Goal: Check status: Check status

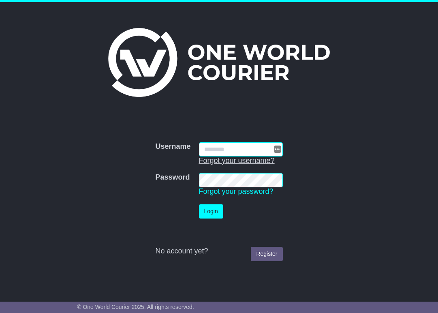
type input "**********"
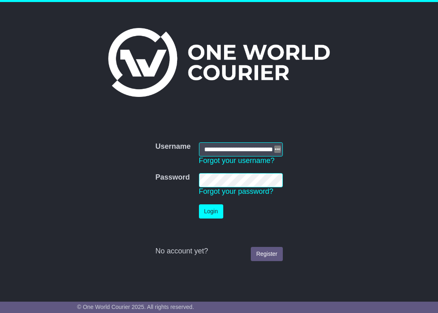
click at [219, 213] on button "Login" at bounding box center [211, 211] width 24 height 14
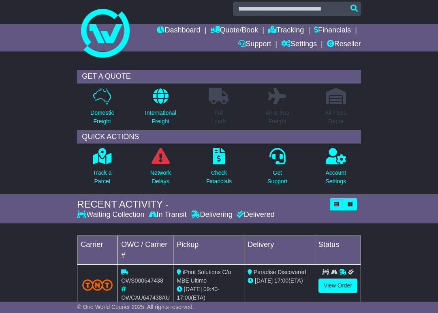
scroll to position [4, 0]
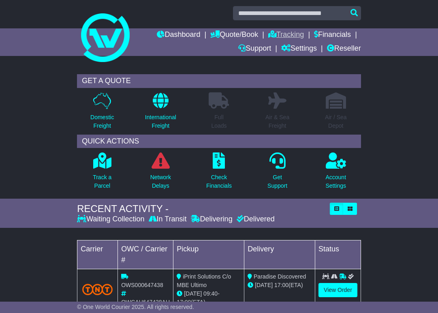
click at [288, 33] on link "Tracking" at bounding box center [286, 35] width 36 height 14
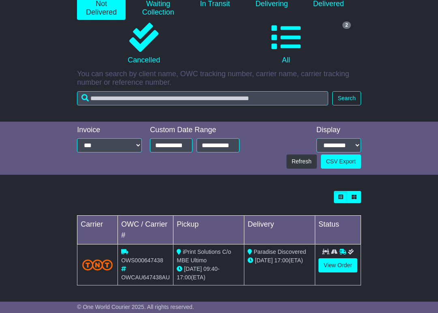
scroll to position [134, 0]
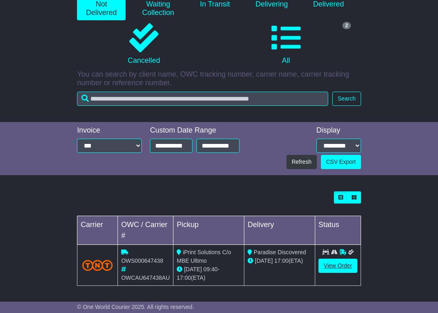
click at [340, 267] on link "View Order" at bounding box center [338, 266] width 39 height 14
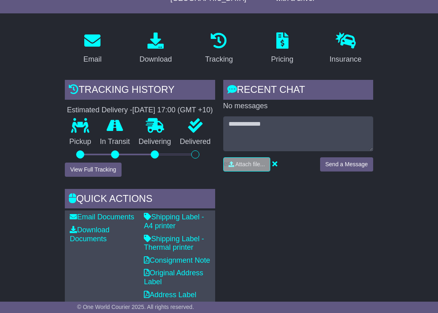
scroll to position [138, 0]
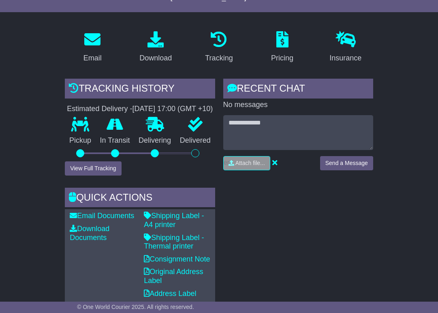
click at [92, 172] on button "View Full Tracking" at bounding box center [93, 168] width 56 height 14
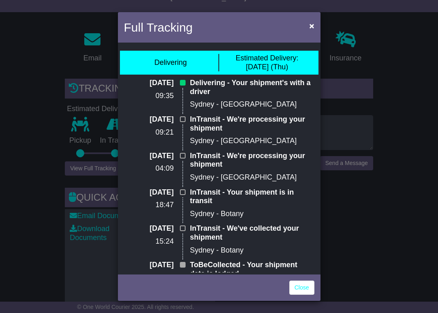
scroll to position [0, 0]
click at [314, 27] on span "×" at bounding box center [311, 25] width 5 height 9
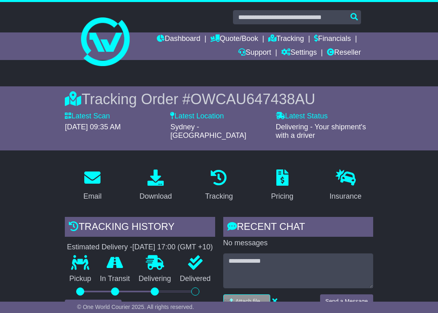
scroll to position [138, 0]
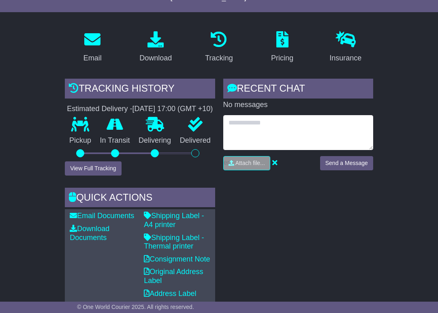
click at [304, 144] on textarea at bounding box center [298, 132] width 150 height 35
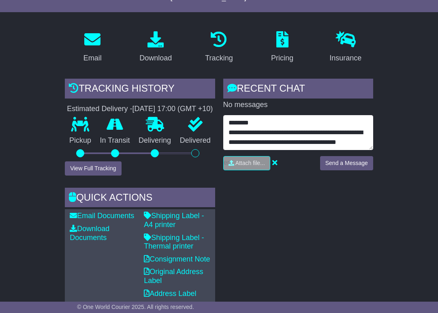
scroll to position [6, 0]
type textarea "**********"
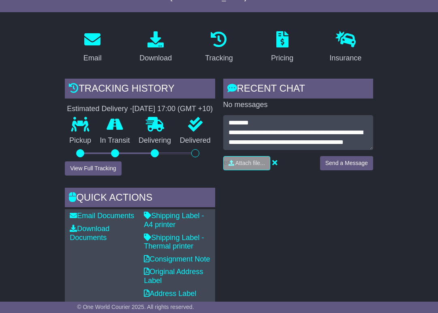
click at [352, 160] on button "Send a Message" at bounding box center [346, 163] width 53 height 14
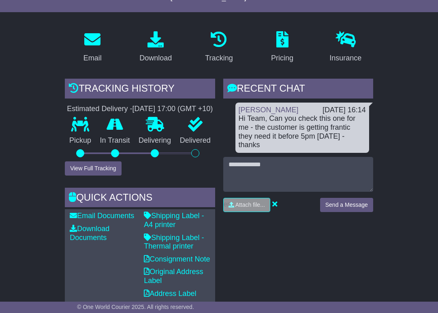
click at [97, 176] on button "View Full Tracking" at bounding box center [93, 168] width 56 height 14
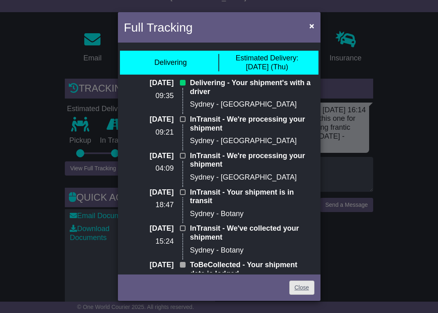
click at [306, 288] on link "Close" at bounding box center [302, 288] width 25 height 14
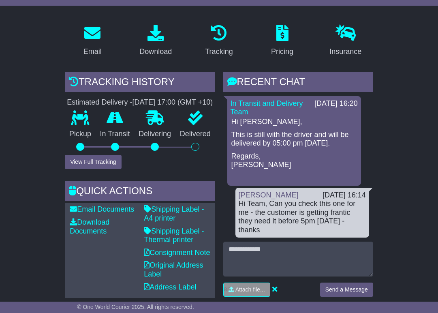
scroll to position [146, 0]
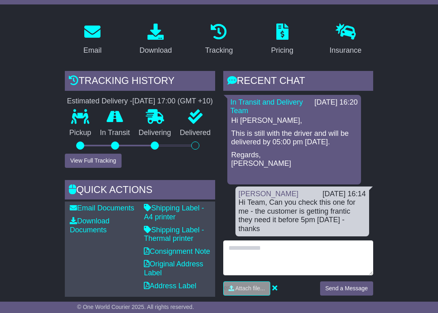
click at [333, 248] on textarea at bounding box center [298, 257] width 150 height 35
type textarea "******"
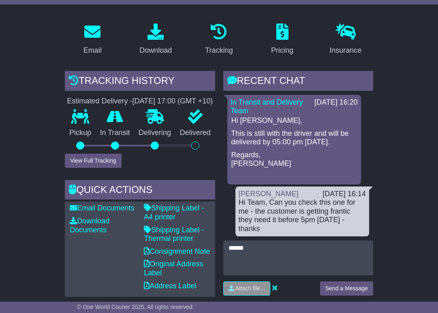
click at [360, 281] on button "Send a Message" at bounding box center [346, 288] width 53 height 14
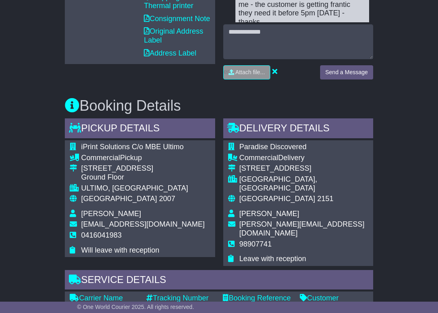
scroll to position [420, 0]
